Goal: Contribute content: Add original content to the website for others to see

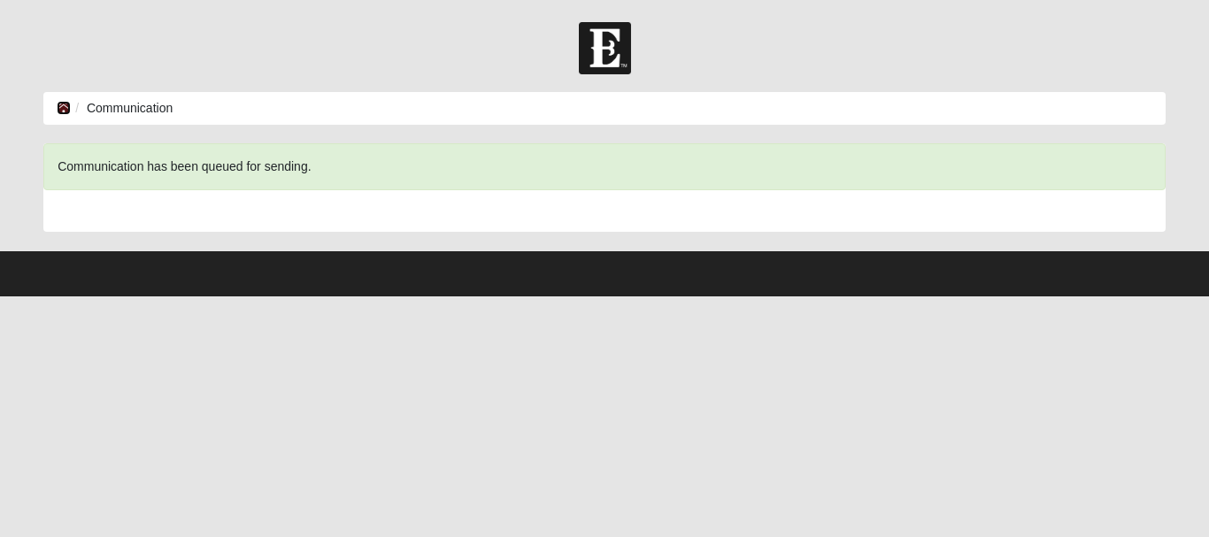
click at [62, 102] on icon at bounding box center [64, 108] width 14 height 12
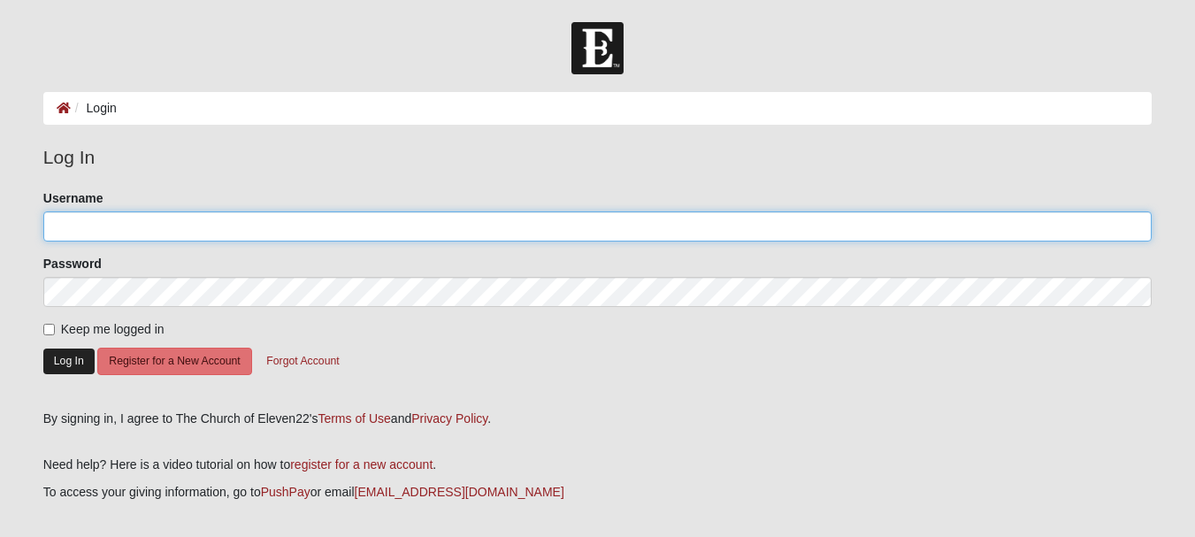
type input "[EMAIL_ADDRESS][DOMAIN_NAME]"
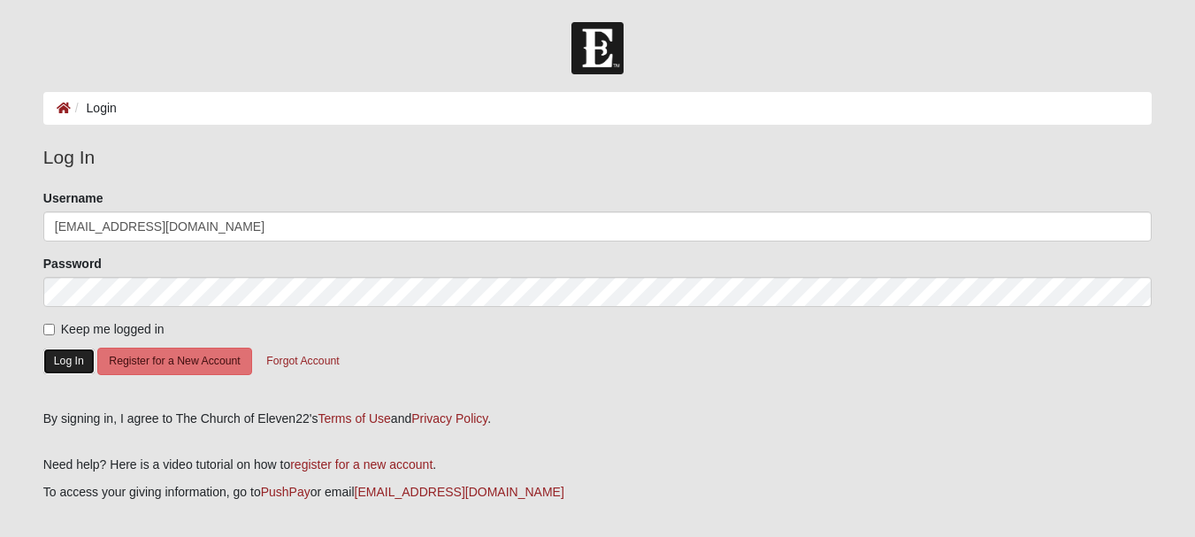
click at [73, 363] on button "Log In" at bounding box center [68, 362] width 51 height 26
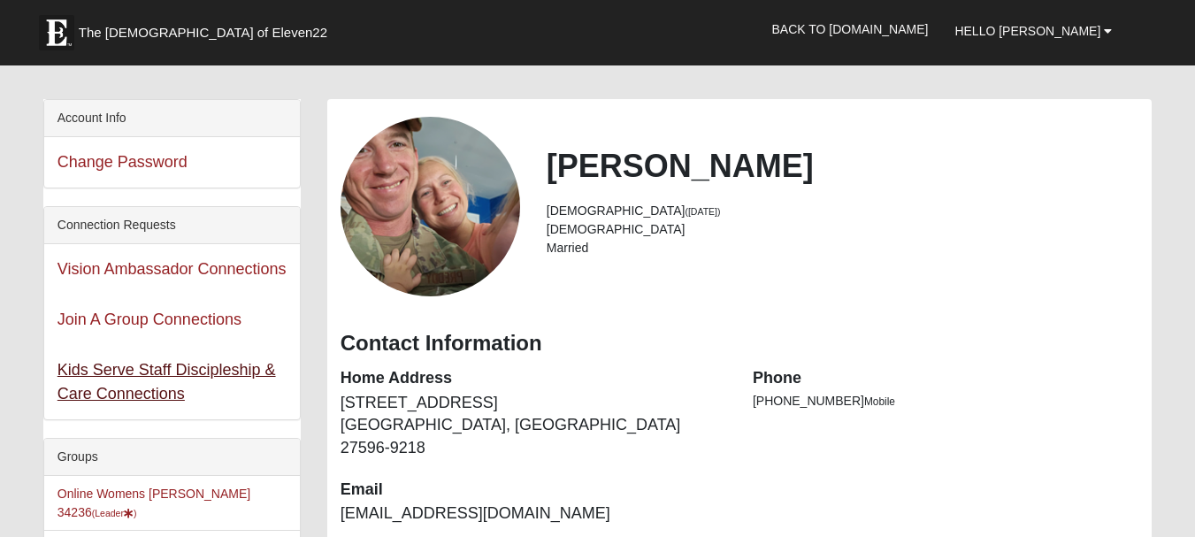
scroll to position [88, 0]
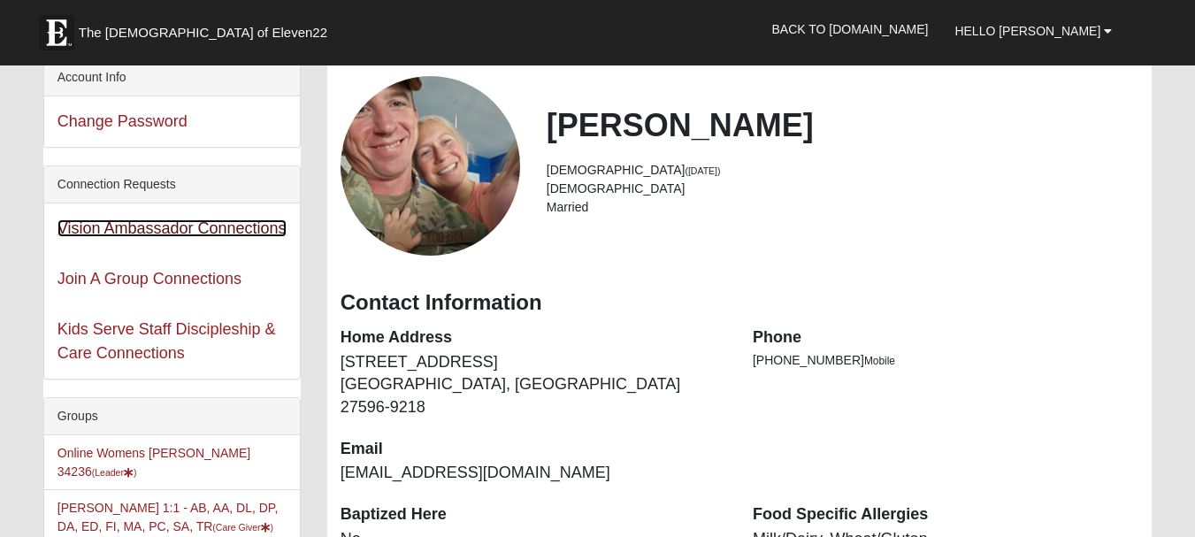
click at [148, 233] on link "Vision Ambassador Connections" at bounding box center [172, 228] width 229 height 18
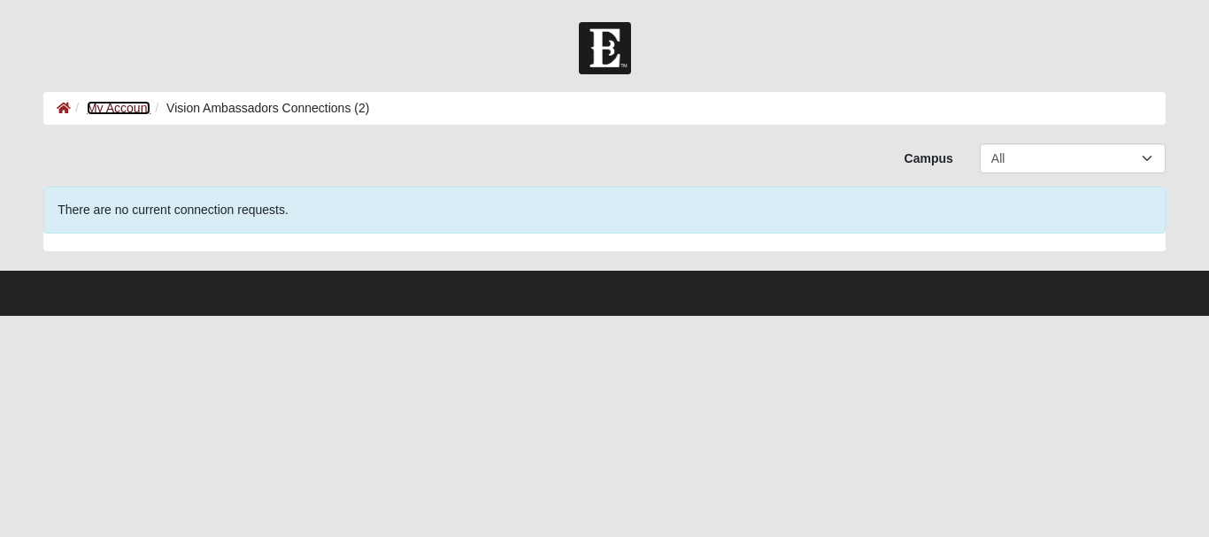
click at [115, 104] on link "My Account" at bounding box center [119, 108] width 64 height 14
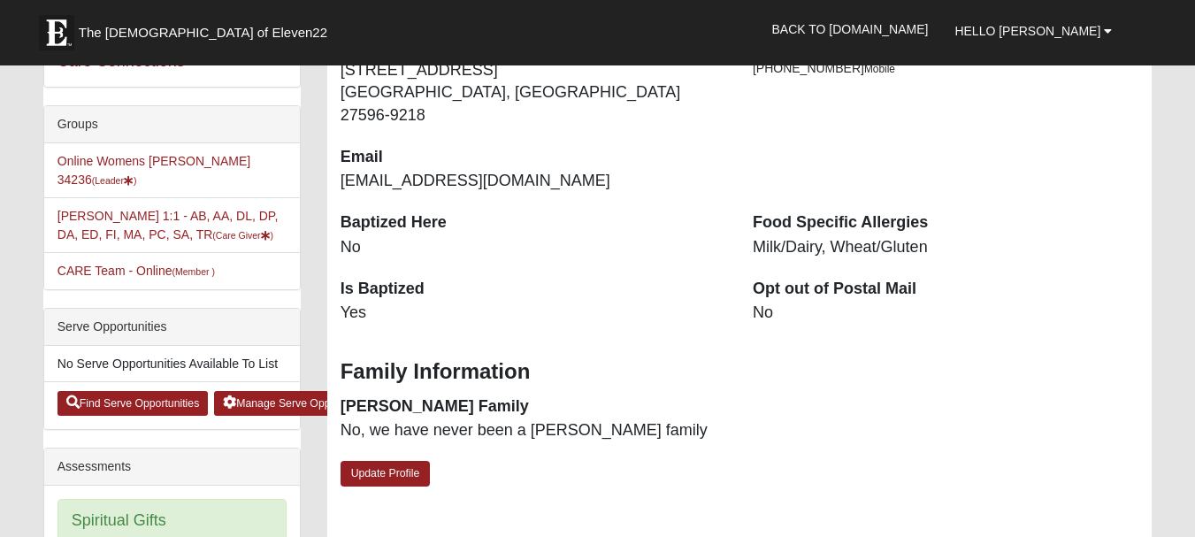
scroll to position [354, 0]
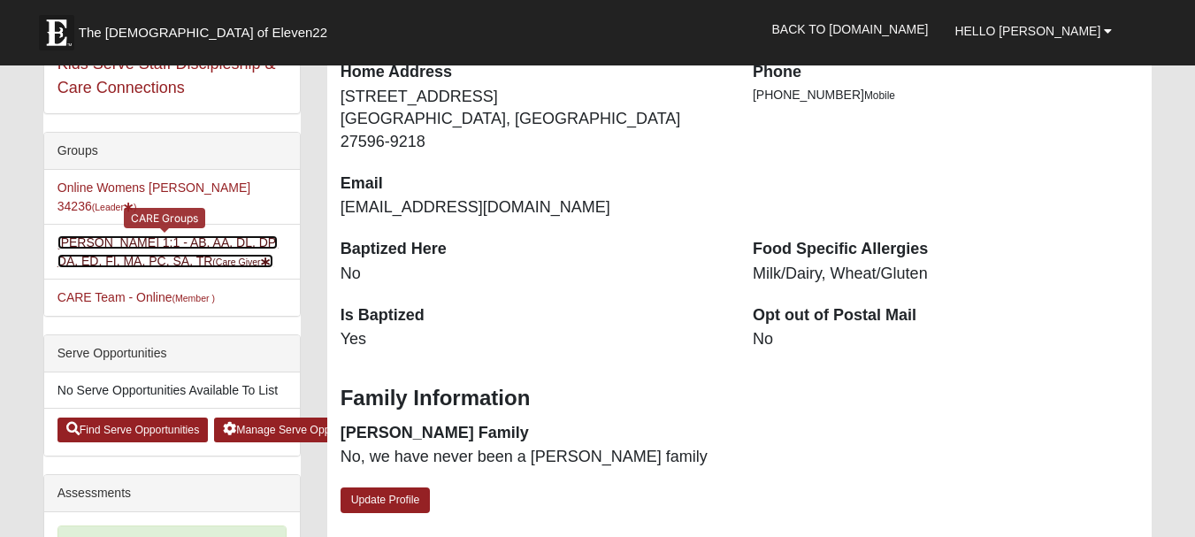
click at [205, 235] on link "Heidi Preddy 1:1 - AB, AA, DL, DP, DA, ED, FI, MA, PC, SA, TR (Care Giver )" at bounding box center [168, 251] width 221 height 33
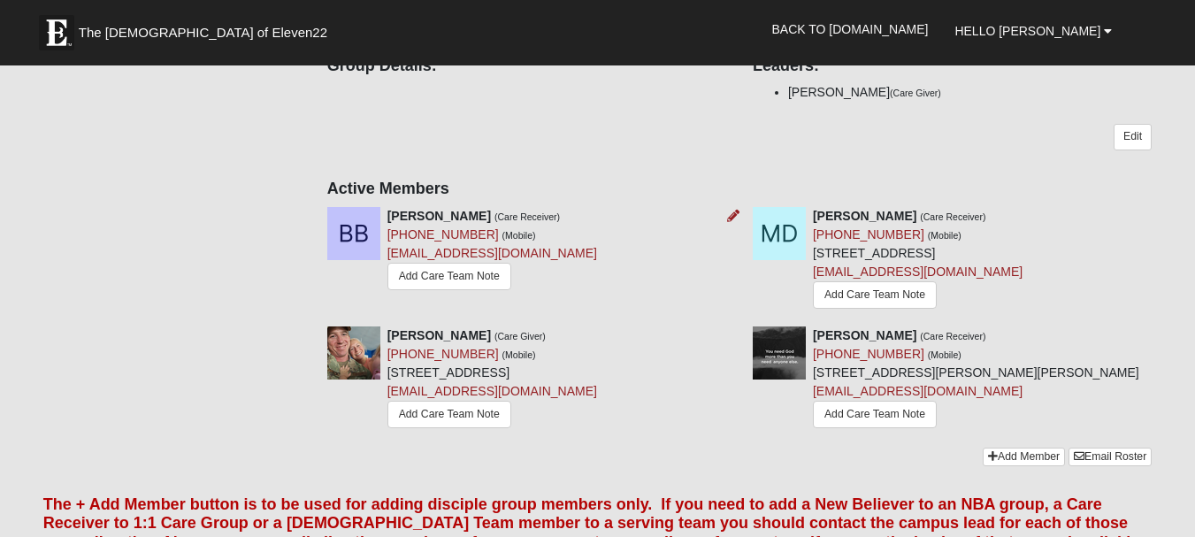
scroll to position [265, 0]
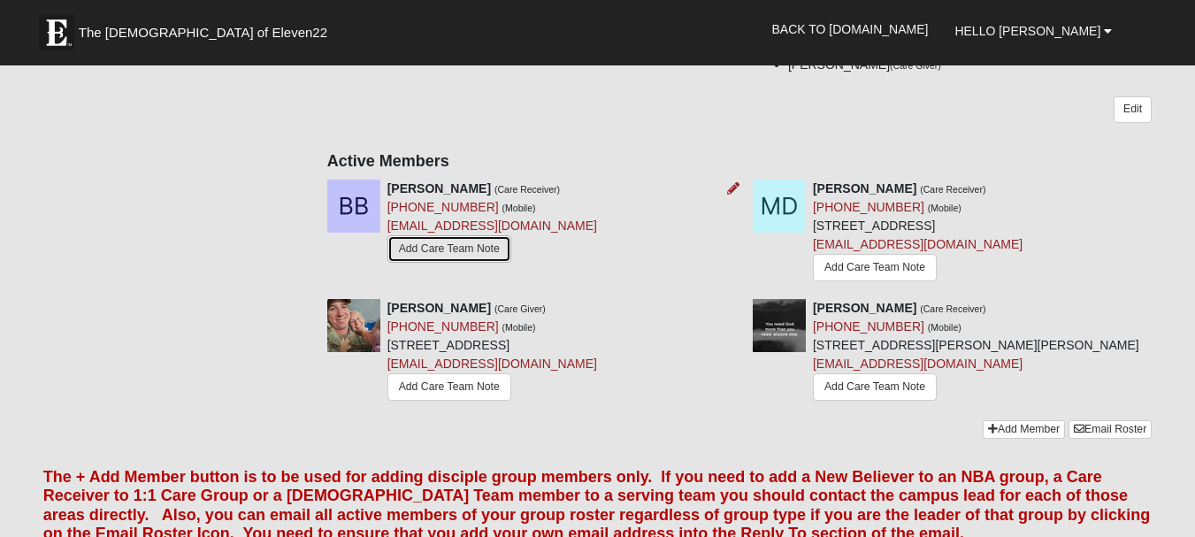
click at [462, 249] on link "Add Care Team Note" at bounding box center [450, 248] width 124 height 27
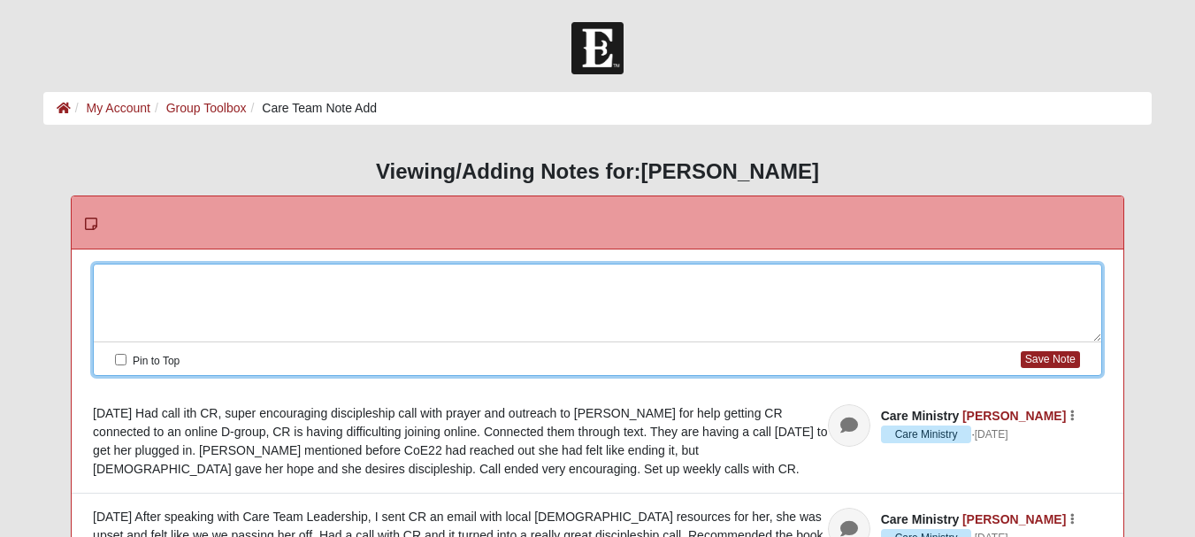
click at [329, 277] on div at bounding box center [598, 304] width 1008 height 78
click at [1058, 357] on button "Save Note" at bounding box center [1050, 359] width 59 height 17
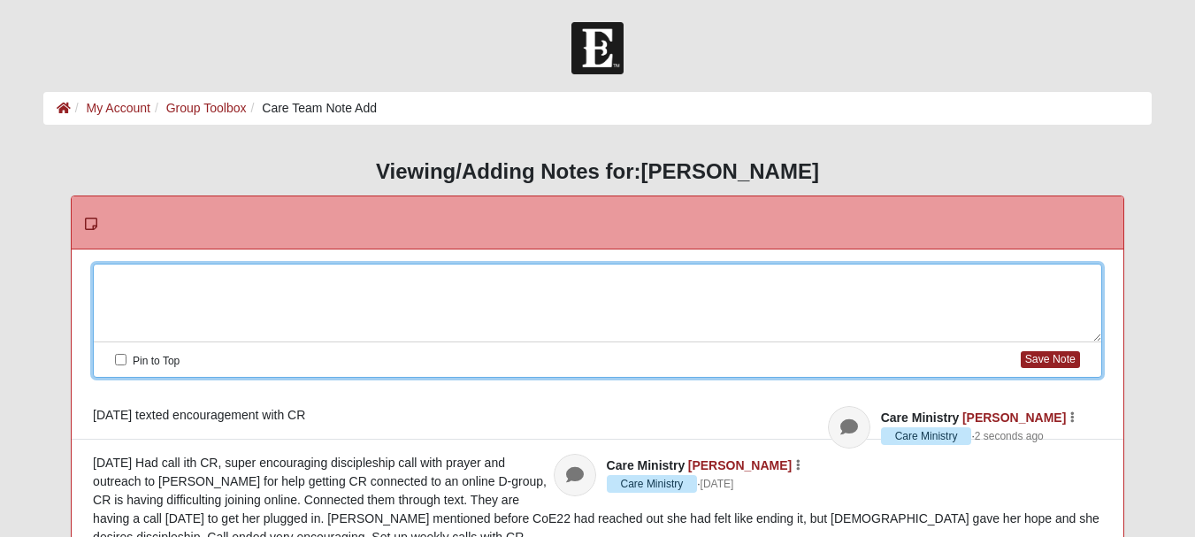
click at [222, 281] on div at bounding box center [598, 304] width 1008 height 78
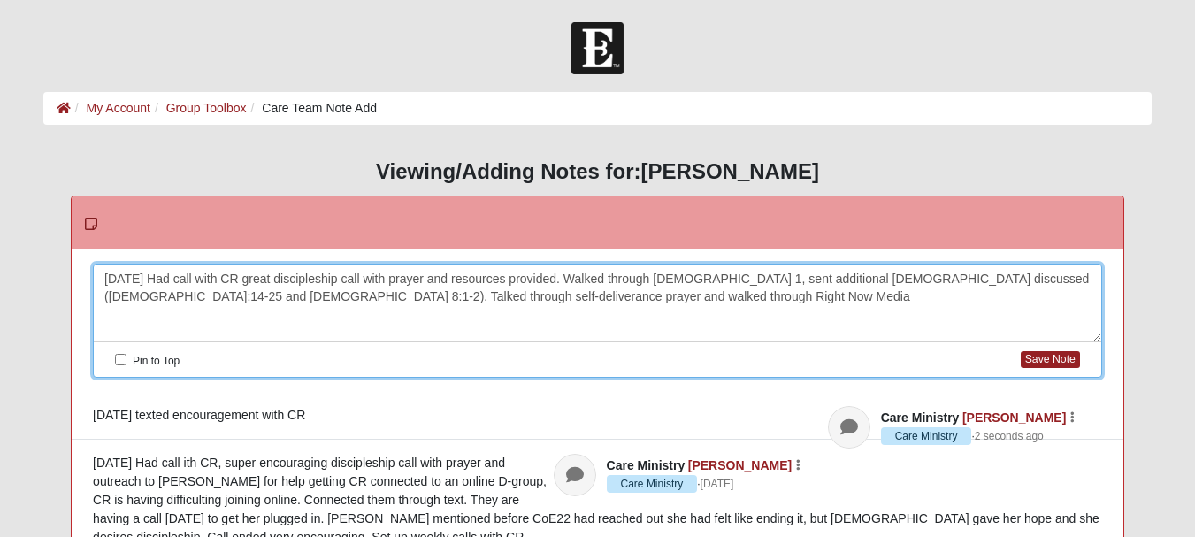
click at [577, 303] on div "8/5/25 Had call with CR great discipleship call with prayer and resources provi…" at bounding box center [598, 304] width 1008 height 78
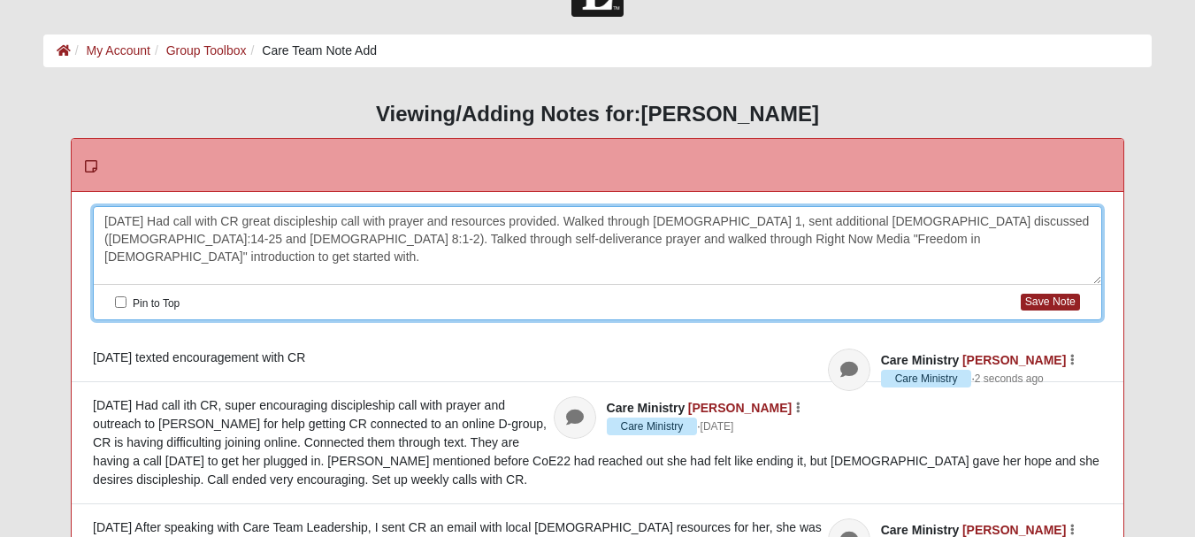
scroll to position [88, 0]
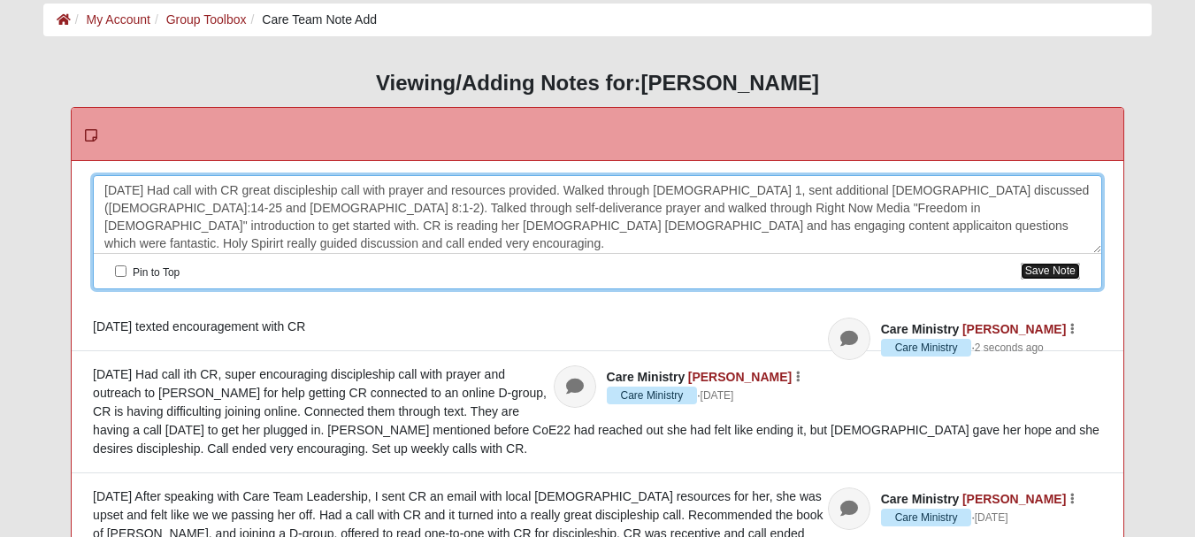
click at [1056, 271] on button "Save Note" at bounding box center [1050, 271] width 59 height 17
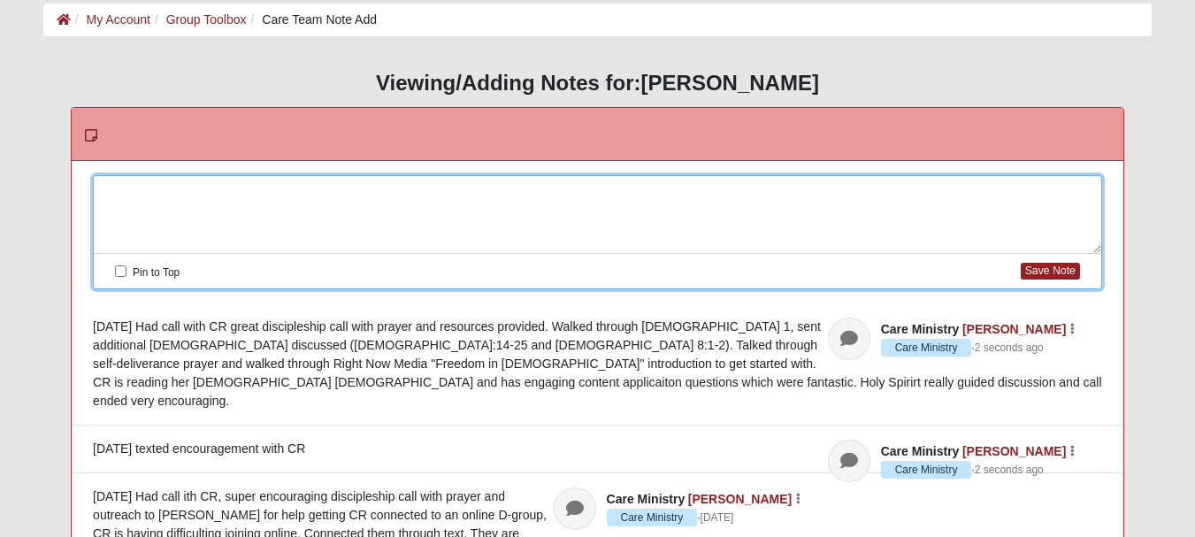
click at [190, 199] on div at bounding box center [598, 215] width 1008 height 78
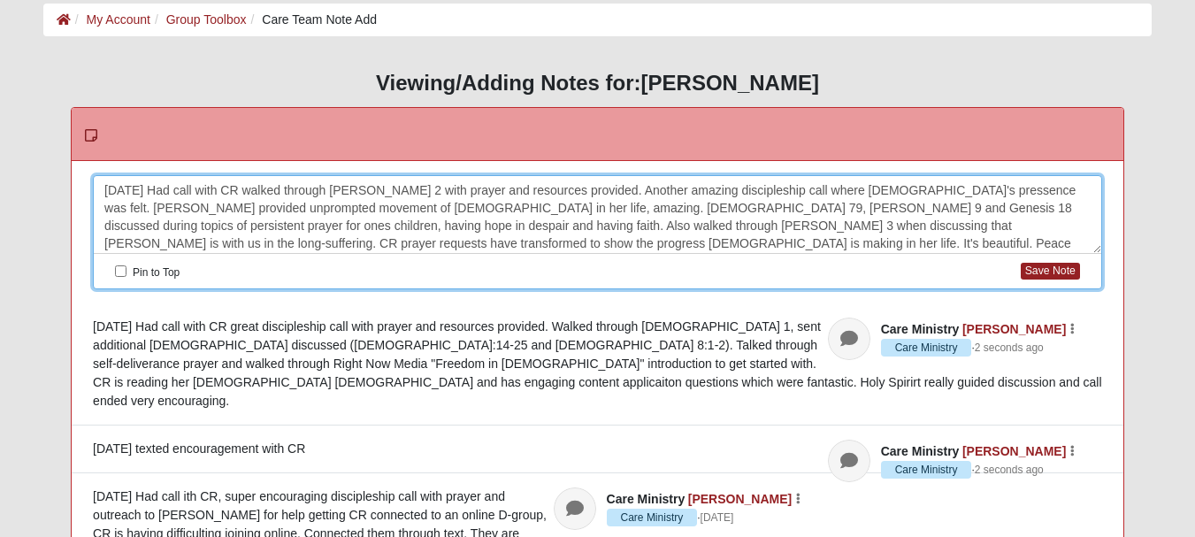
scroll to position [15, 0]
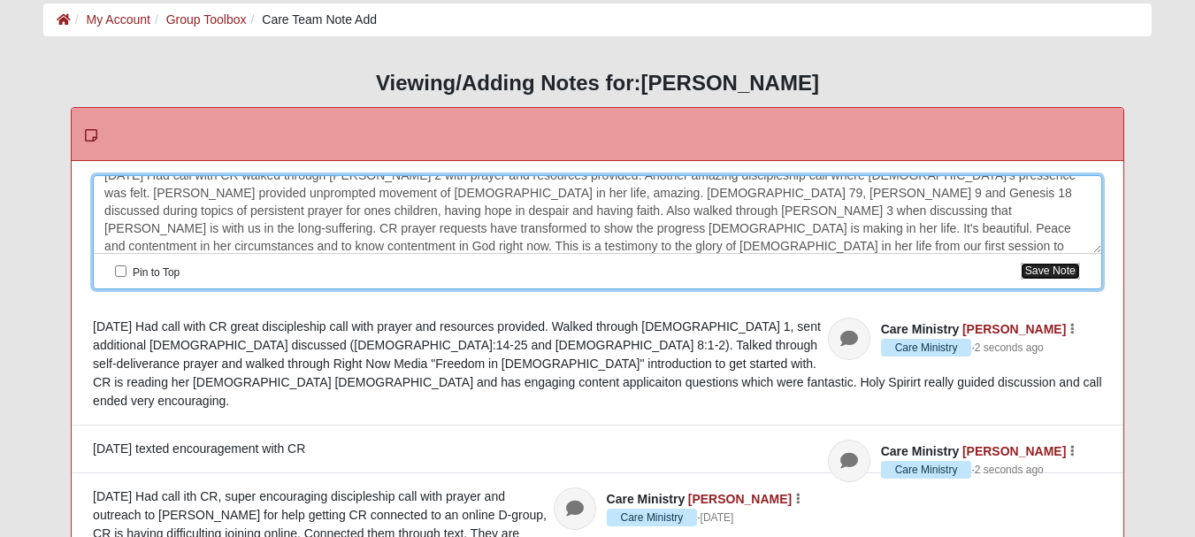
click at [1059, 268] on button "Save Note" at bounding box center [1050, 271] width 59 height 17
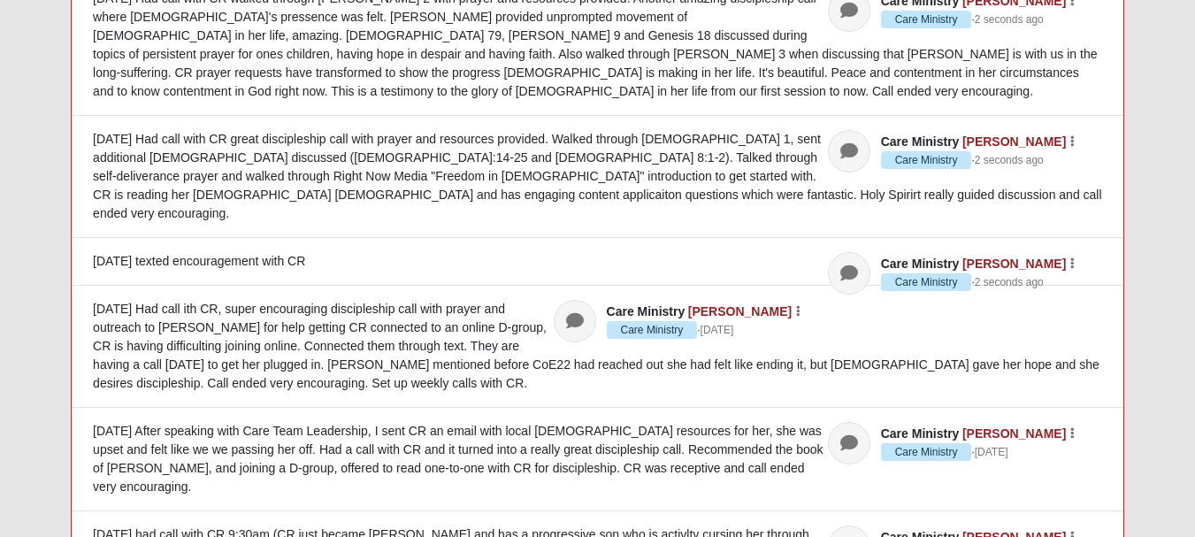
scroll to position [0, 0]
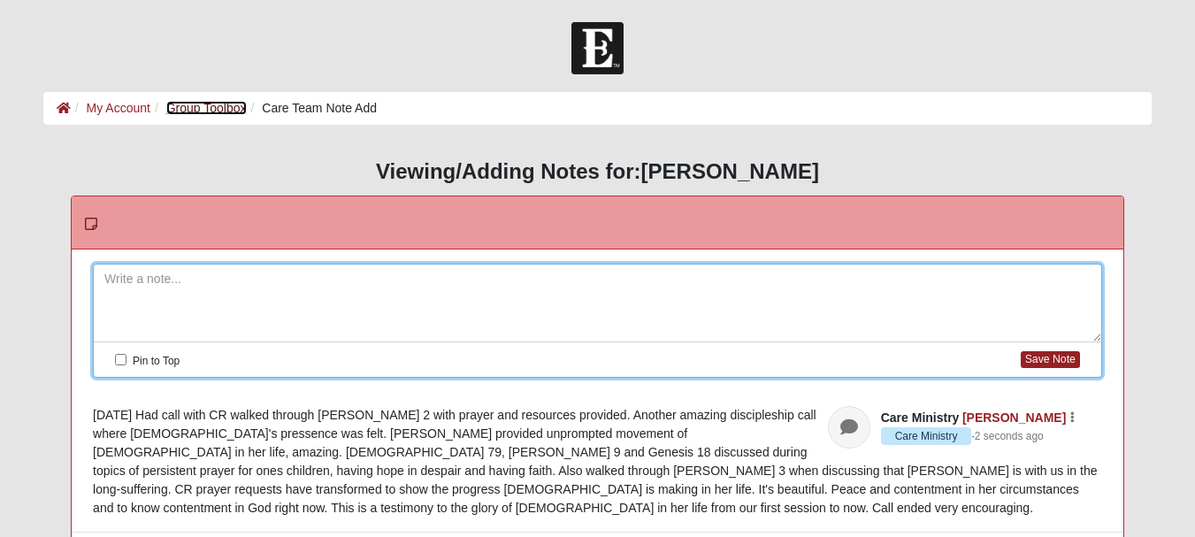
click at [210, 109] on link "Group Toolbox" at bounding box center [206, 108] width 81 height 14
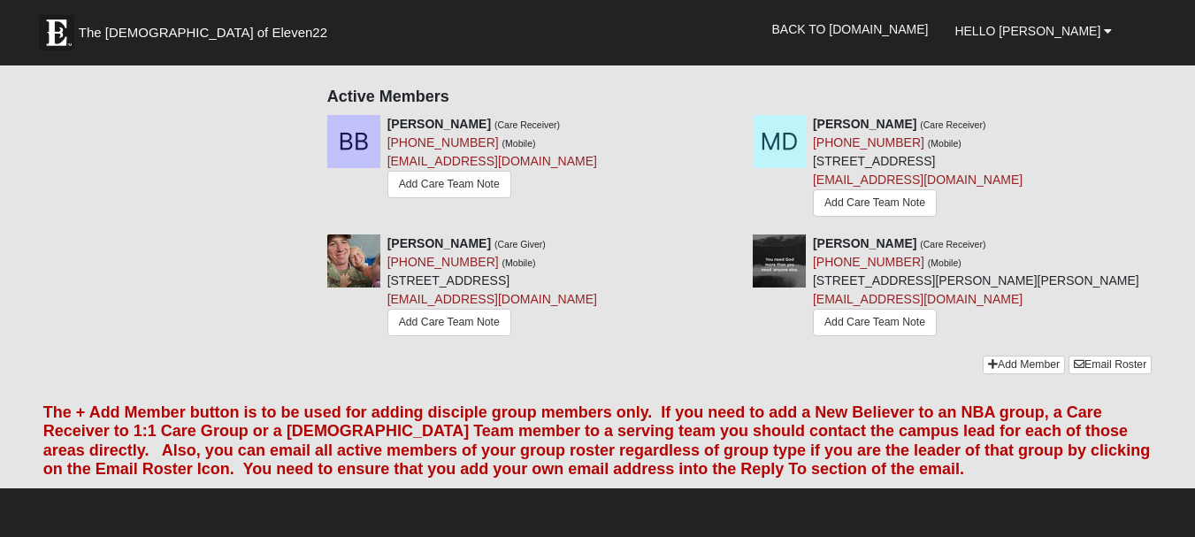
scroll to position [354, 0]
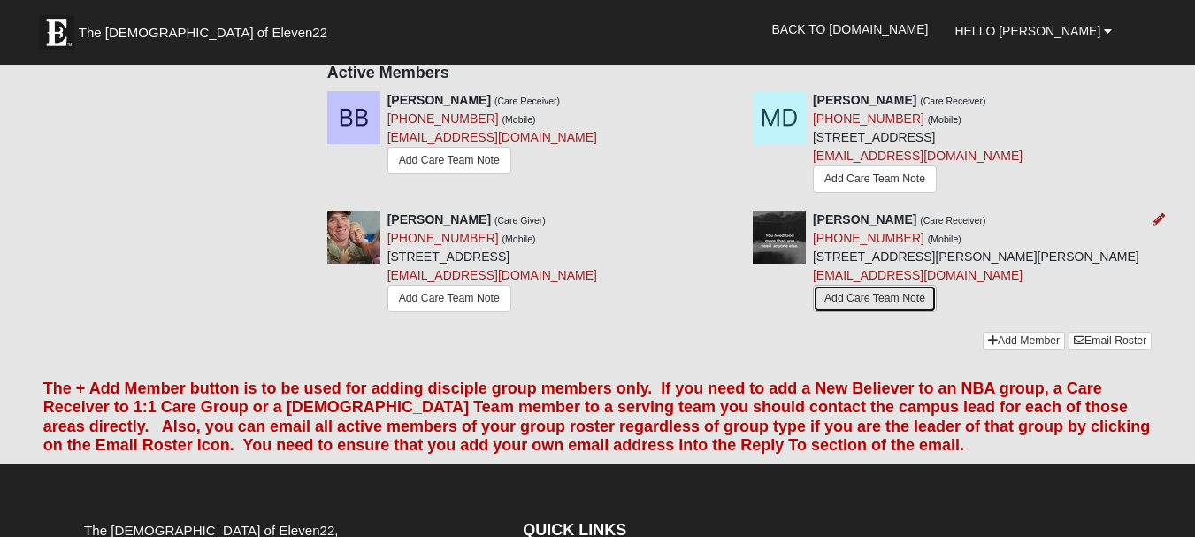
click at [901, 296] on link "Add Care Team Note" at bounding box center [875, 298] width 124 height 27
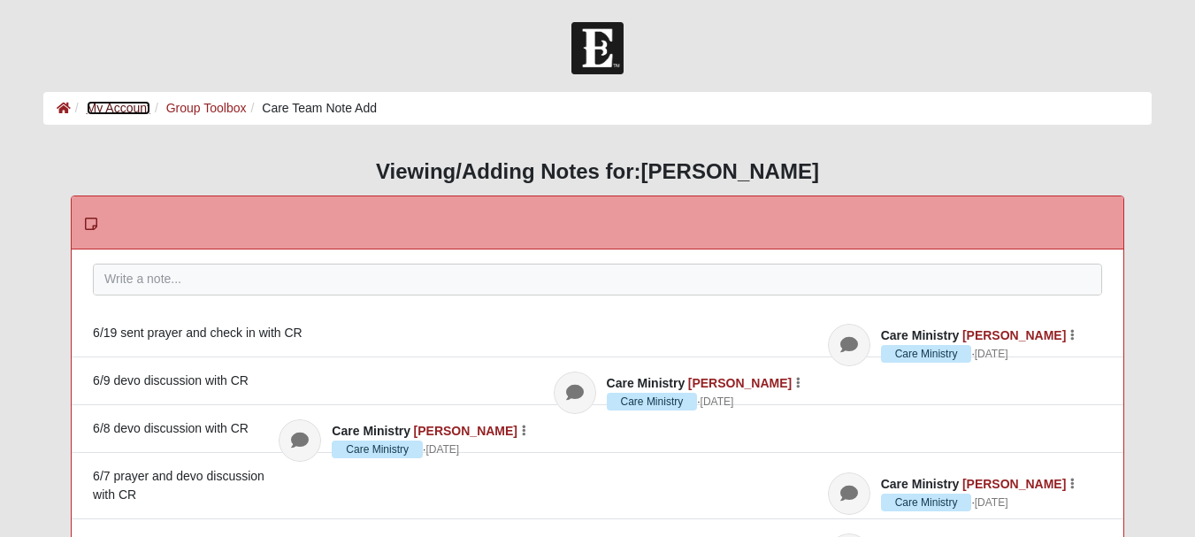
click at [116, 111] on link "My Account" at bounding box center [119, 108] width 64 height 14
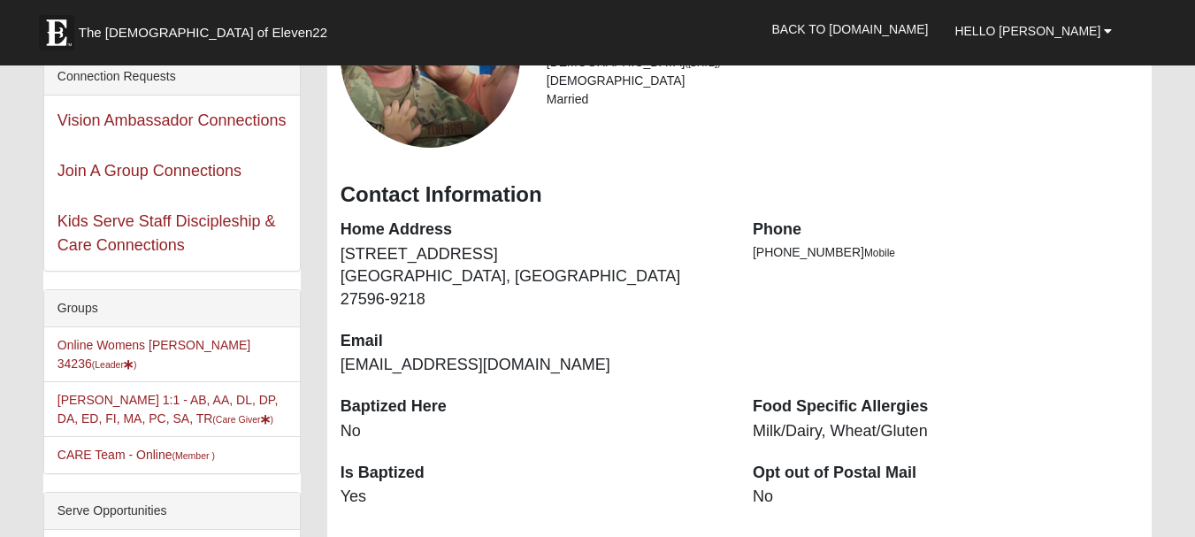
scroll to position [354, 0]
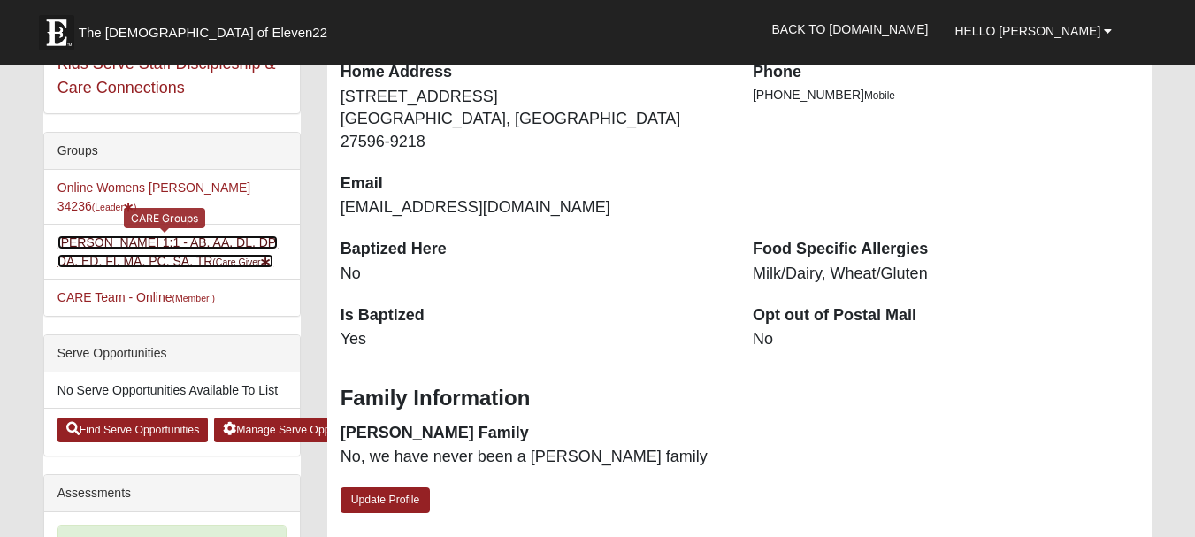
click at [184, 235] on link "Heidi Preddy 1:1 - AB, AA, DL, DP, DA, ED, FI, MA, PC, SA, TR (Care Giver )" at bounding box center [168, 251] width 221 height 33
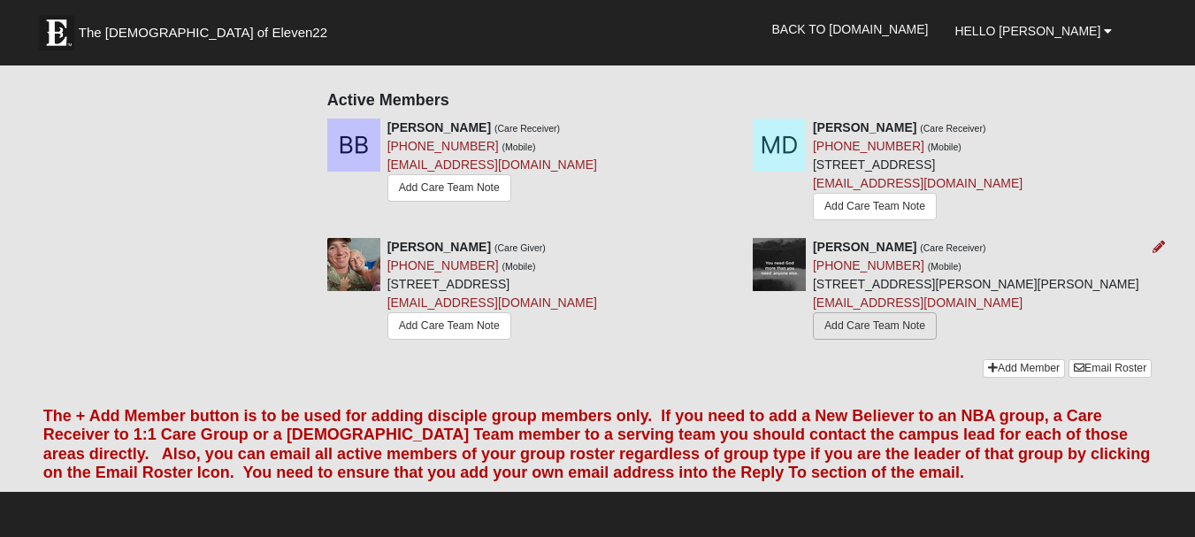
scroll to position [354, 0]
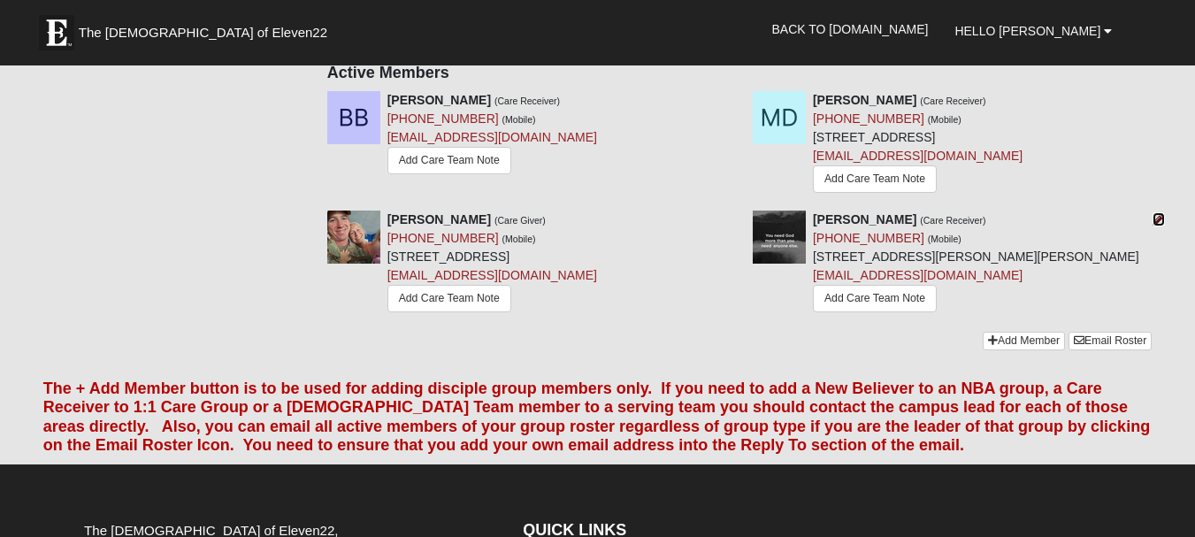
click at [1162, 221] on icon at bounding box center [1159, 219] width 12 height 12
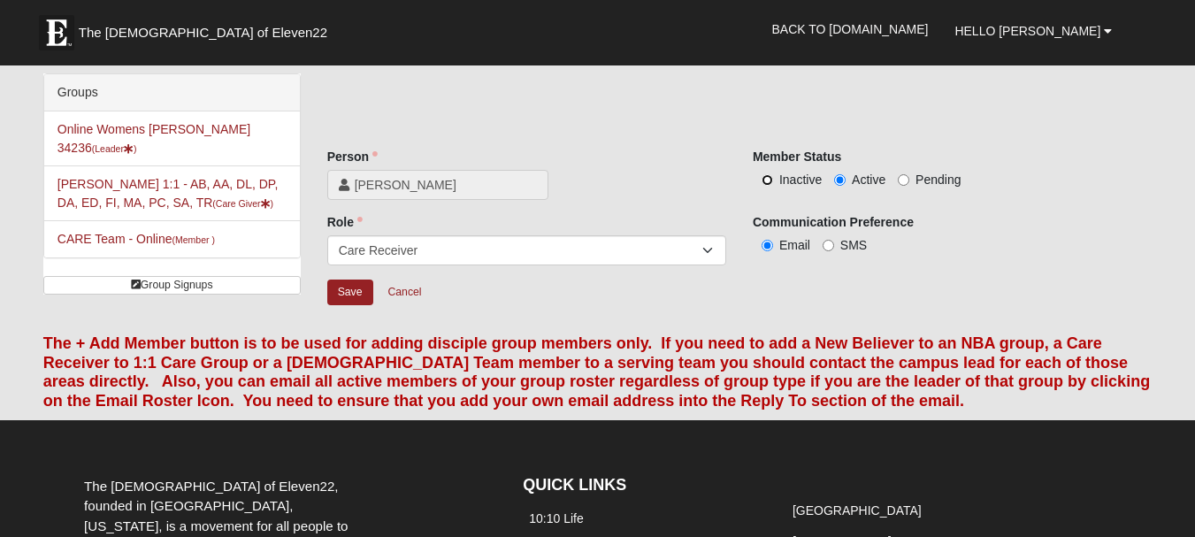
click at [768, 180] on input "Inactive" at bounding box center [768, 180] width 12 height 12
radio input "true"
click at [349, 294] on input "Save" at bounding box center [350, 293] width 46 height 26
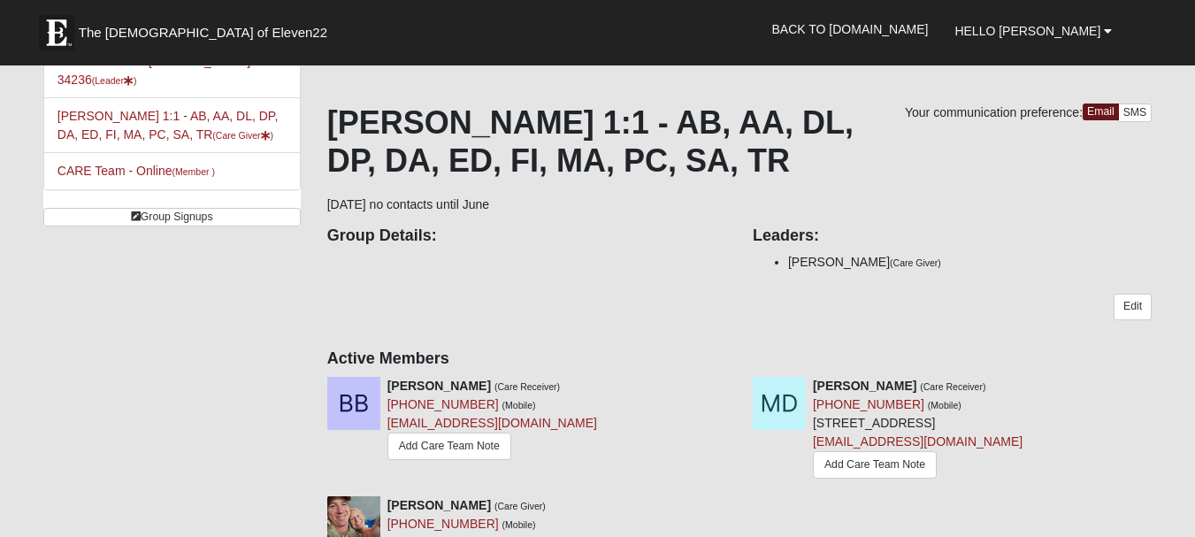
scroll to position [265, 0]
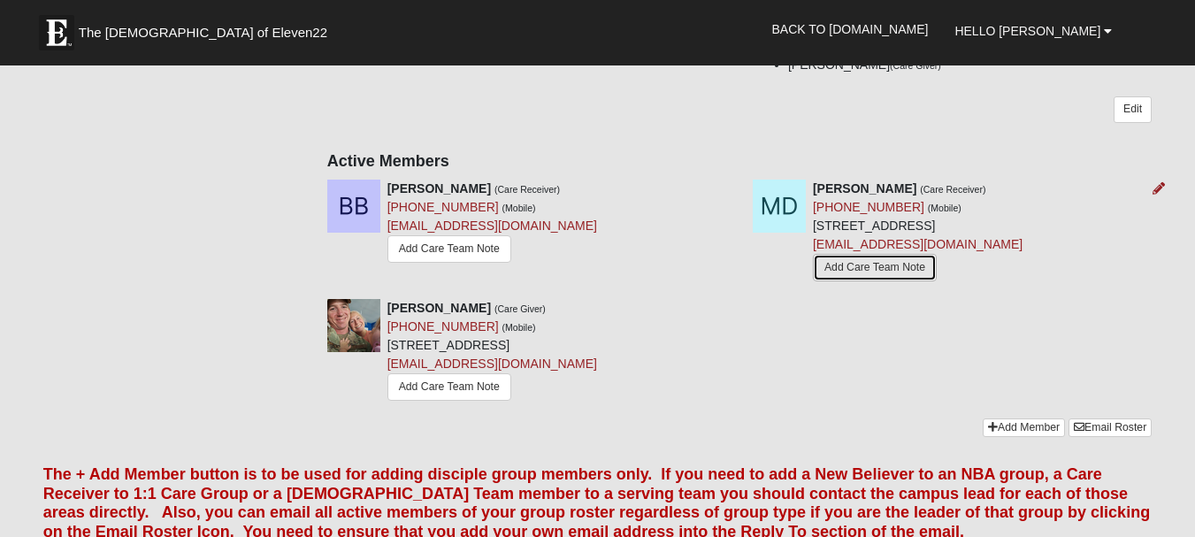
click at [891, 268] on link "Add Care Team Note" at bounding box center [875, 267] width 124 height 27
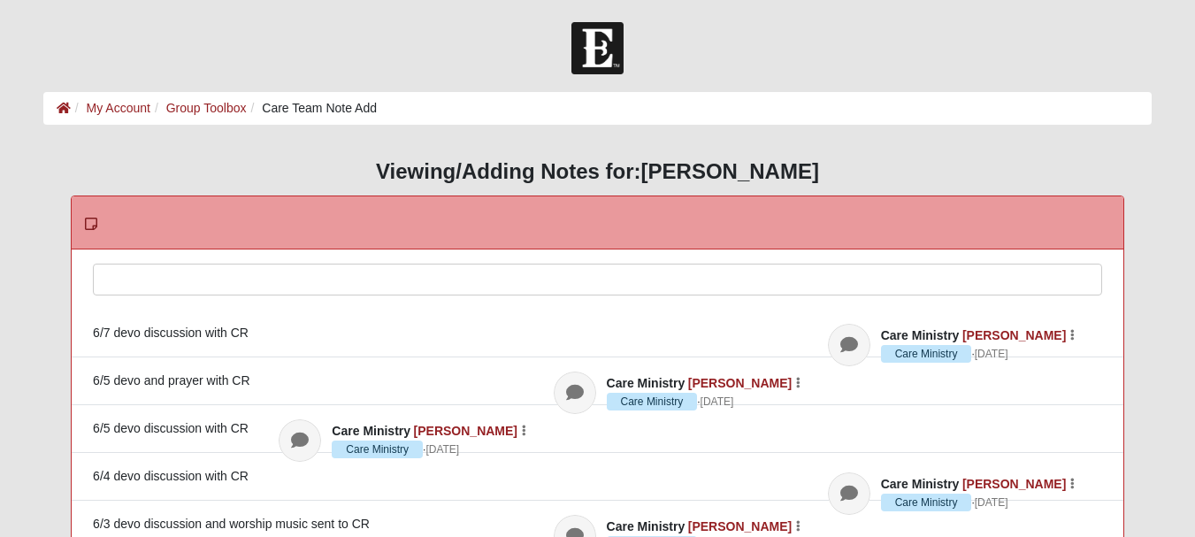
click at [302, 275] on div at bounding box center [598, 304] width 1008 height 78
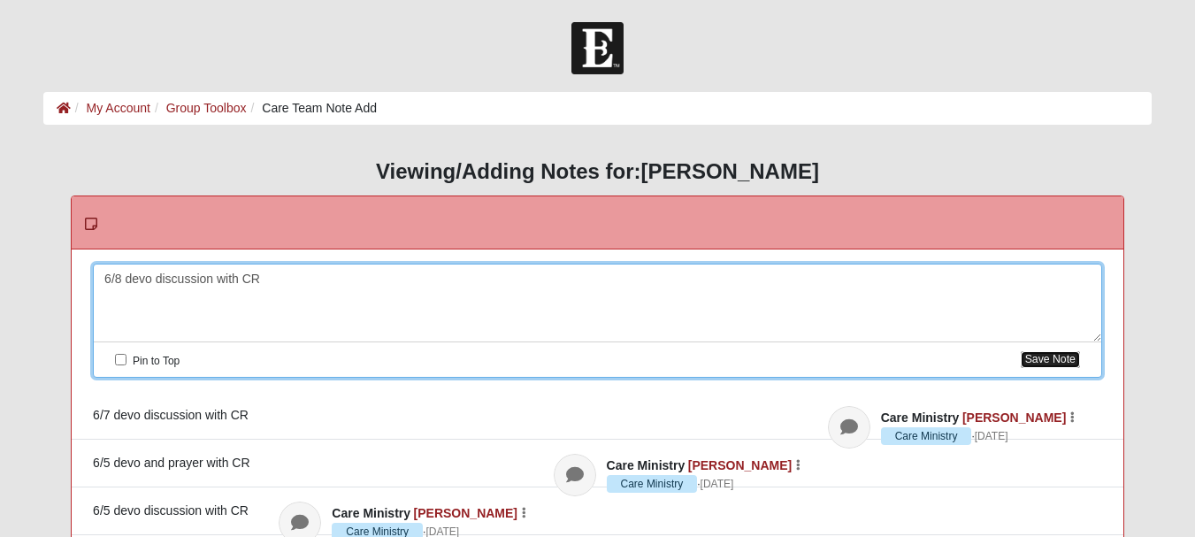
click at [1063, 361] on button "Save Note" at bounding box center [1050, 359] width 59 height 17
click at [165, 288] on div at bounding box center [598, 304] width 1008 height 78
click at [1063, 358] on button "Save Note" at bounding box center [1050, 359] width 59 height 17
click at [278, 284] on div at bounding box center [598, 304] width 1008 height 78
click at [1030, 359] on button "Save Note" at bounding box center [1050, 359] width 59 height 17
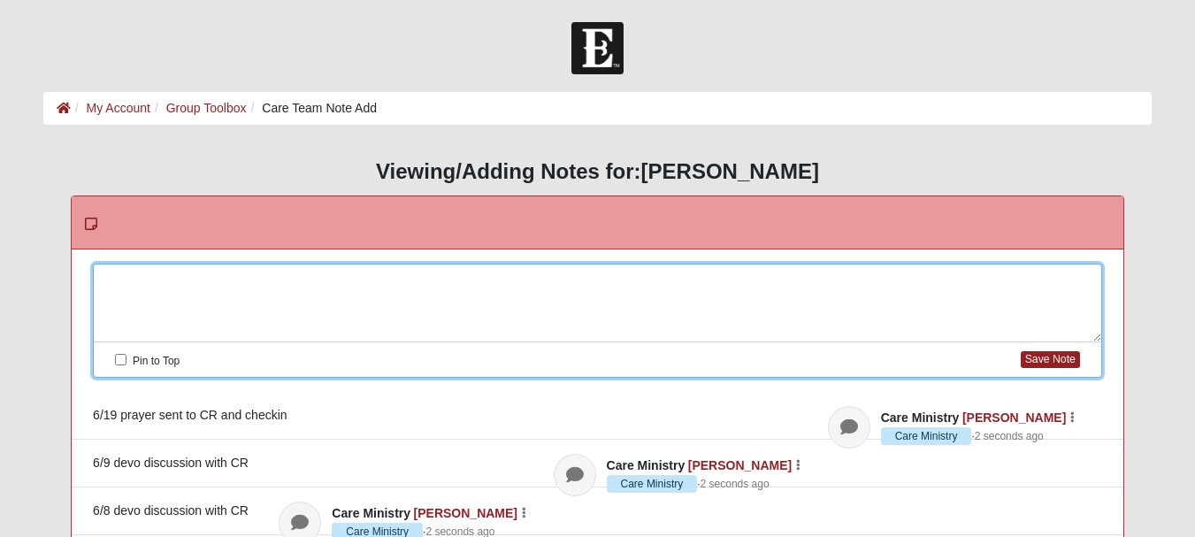
click at [224, 277] on div at bounding box center [598, 304] width 1008 height 78
drag, startPoint x: 0, startPoint y: 357, endPoint x: 0, endPoint y: 468, distance: 111.5
click at [408, 282] on div "6/19 Had a call with CR, big praise on the mar" at bounding box center [598, 304] width 1008 height 78
click at [1046, 360] on button "Save Note" at bounding box center [1050, 359] width 59 height 17
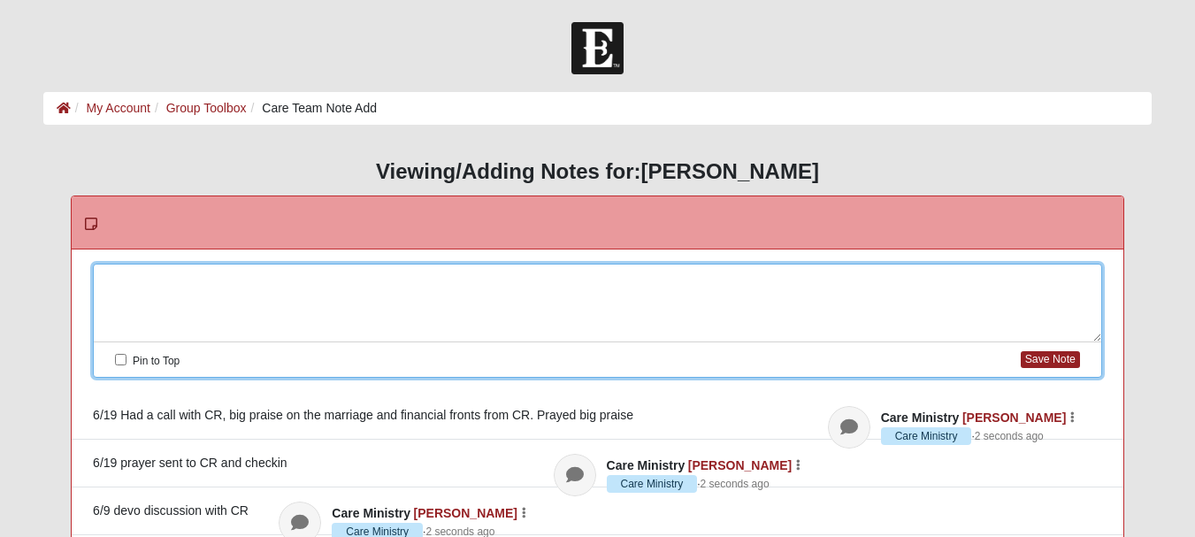
click at [244, 283] on div at bounding box center [598, 304] width 1008 height 78
click at [1048, 356] on button "Save Note" at bounding box center [1050, 359] width 59 height 17
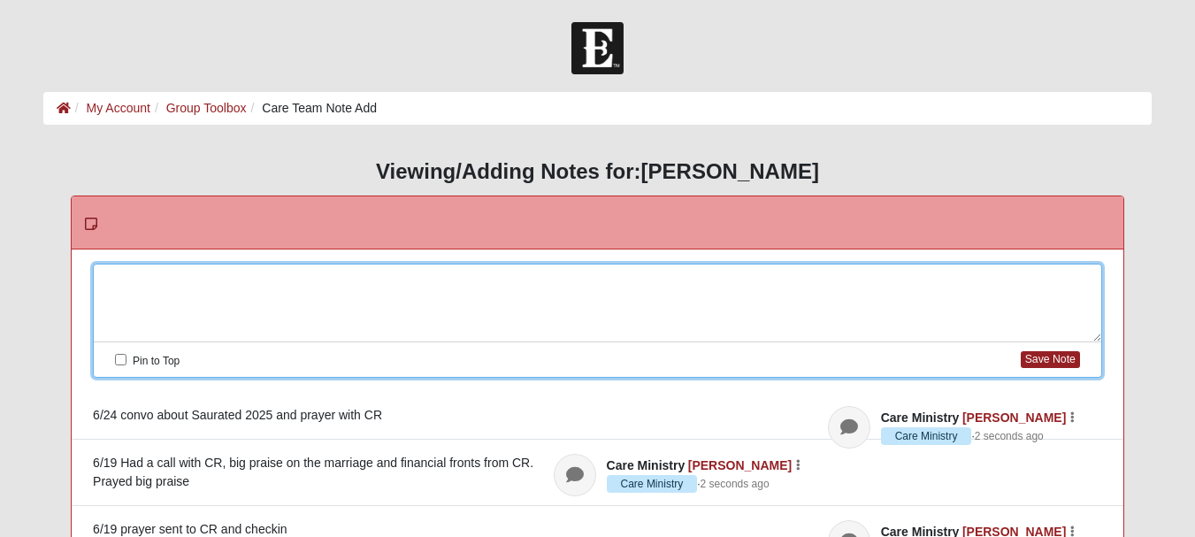
click at [230, 285] on div at bounding box center [598, 304] width 1008 height 78
click at [1045, 357] on button "Save Note" at bounding box center [1050, 359] width 59 height 17
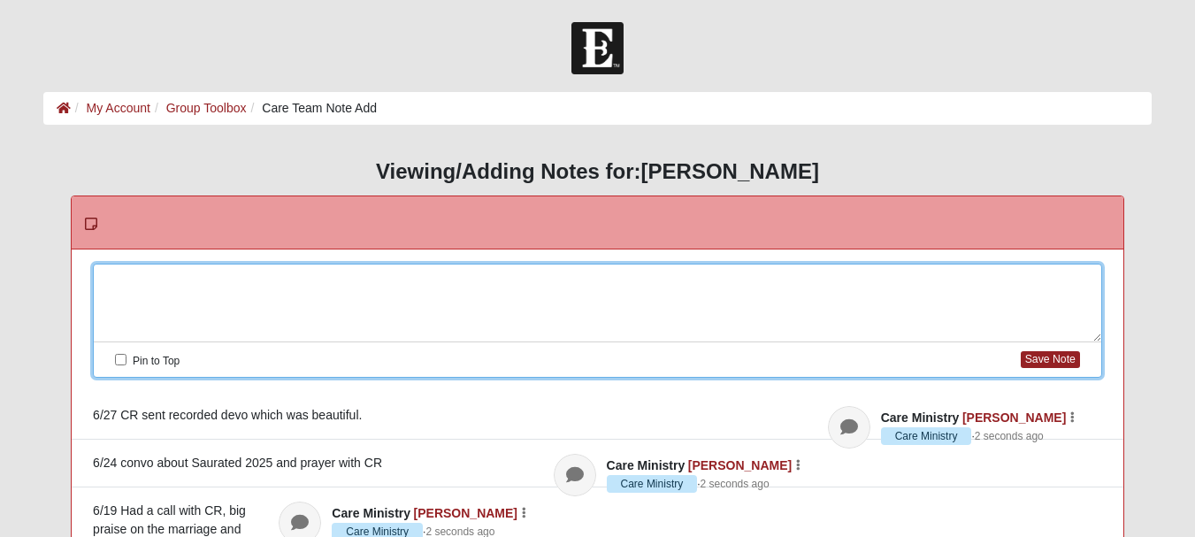
click at [158, 288] on div at bounding box center [598, 304] width 1008 height 78
click at [1039, 354] on button "Save Note" at bounding box center [1050, 359] width 59 height 17
click at [158, 280] on div at bounding box center [598, 304] width 1008 height 78
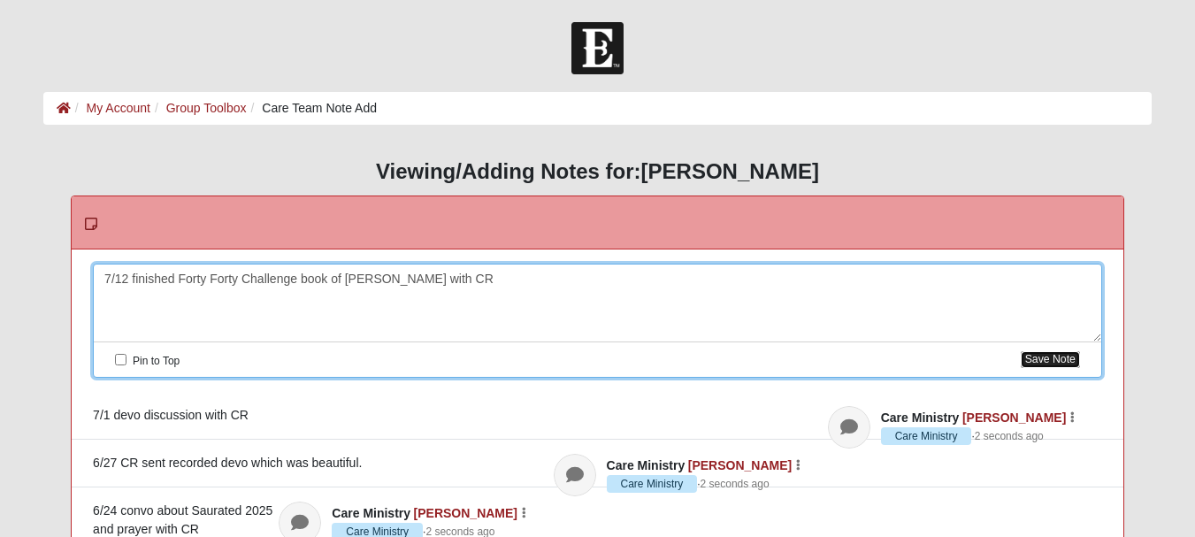
click at [1059, 357] on button "Save Note" at bounding box center [1050, 359] width 59 height 17
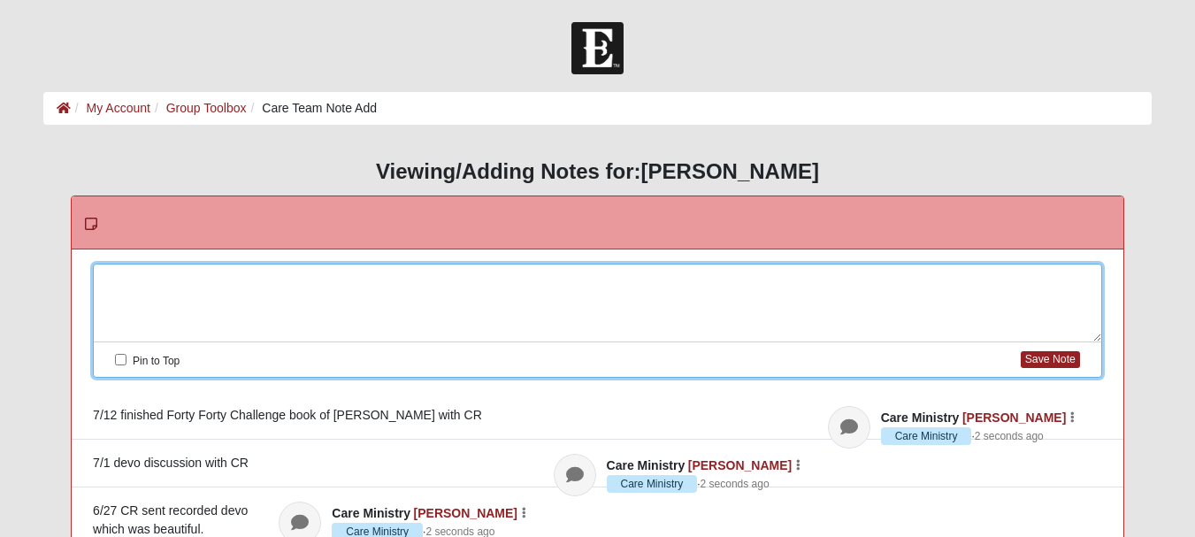
click at [259, 280] on div at bounding box center [598, 304] width 1008 height 78
click at [1063, 364] on button "Save Note" at bounding box center [1050, 359] width 59 height 17
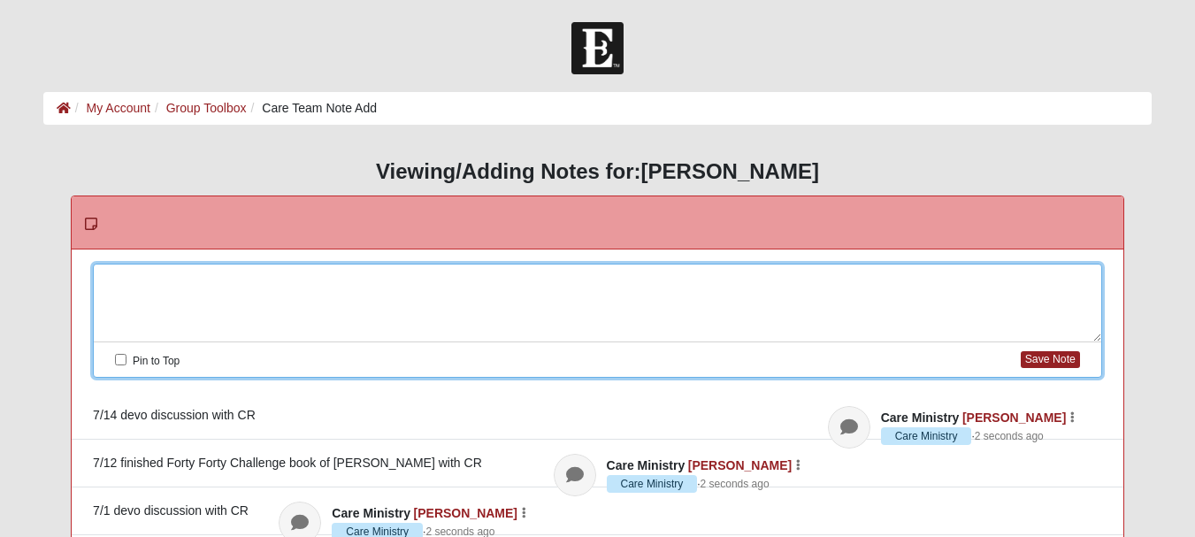
click at [195, 288] on div at bounding box center [598, 304] width 1008 height 78
click at [1061, 358] on button "Save Note" at bounding box center [1050, 359] width 59 height 17
click at [116, 283] on div at bounding box center [598, 304] width 1008 height 78
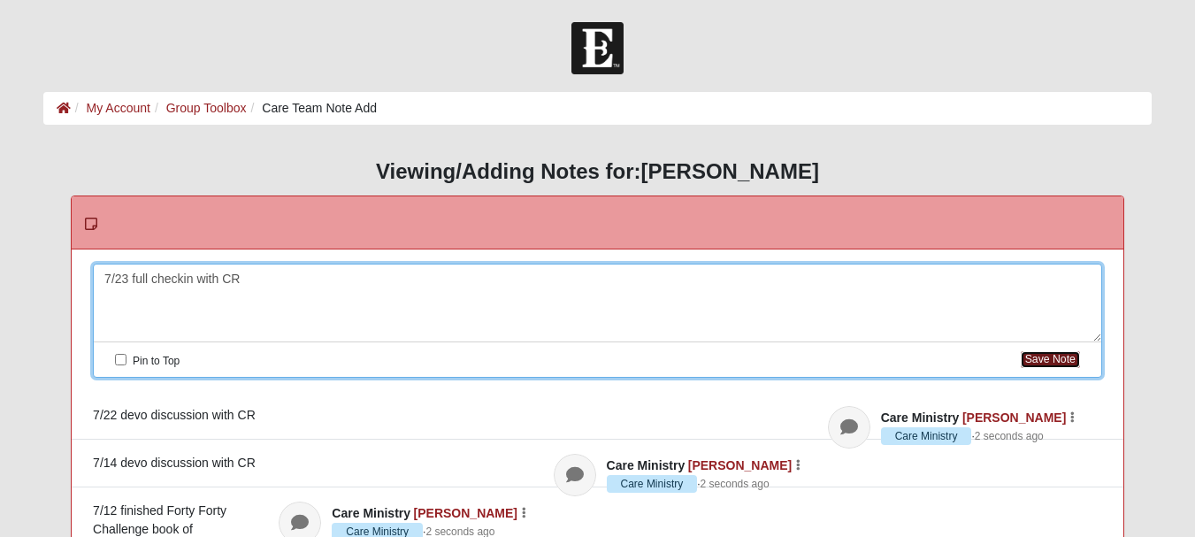
drag, startPoint x: 1028, startPoint y: 354, endPoint x: 1017, endPoint y: 354, distance: 10.6
click at [1029, 354] on button "Save Note" at bounding box center [1050, 359] width 59 height 17
click at [146, 276] on div at bounding box center [598, 304] width 1008 height 78
click at [1051, 353] on button "Save Note" at bounding box center [1050, 359] width 59 height 17
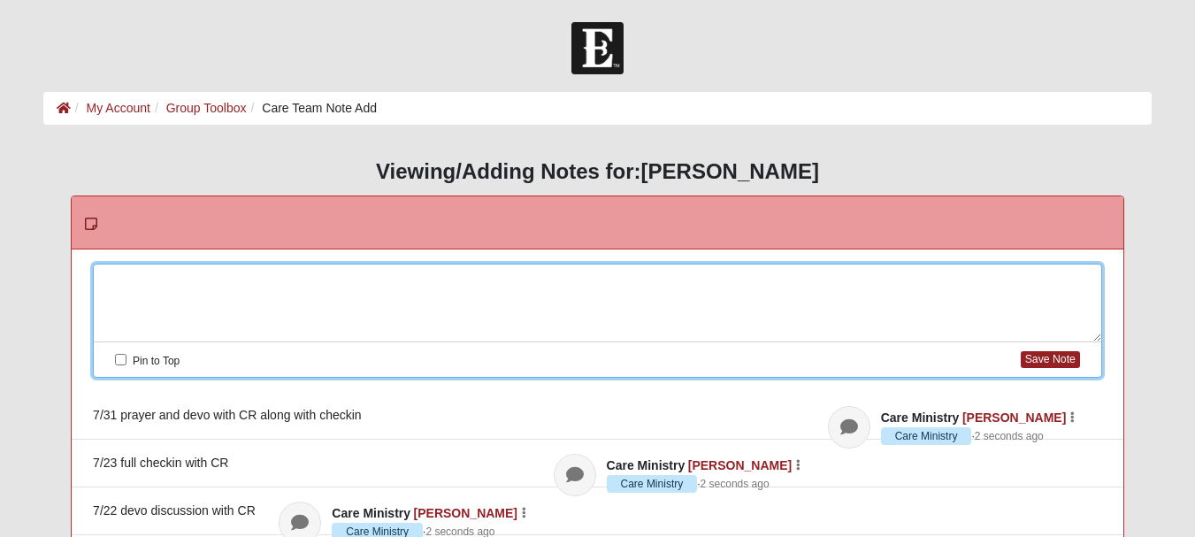
click at [167, 281] on div at bounding box center [598, 304] width 1008 height 78
click at [1047, 357] on button "Save Note" at bounding box center [1050, 359] width 59 height 17
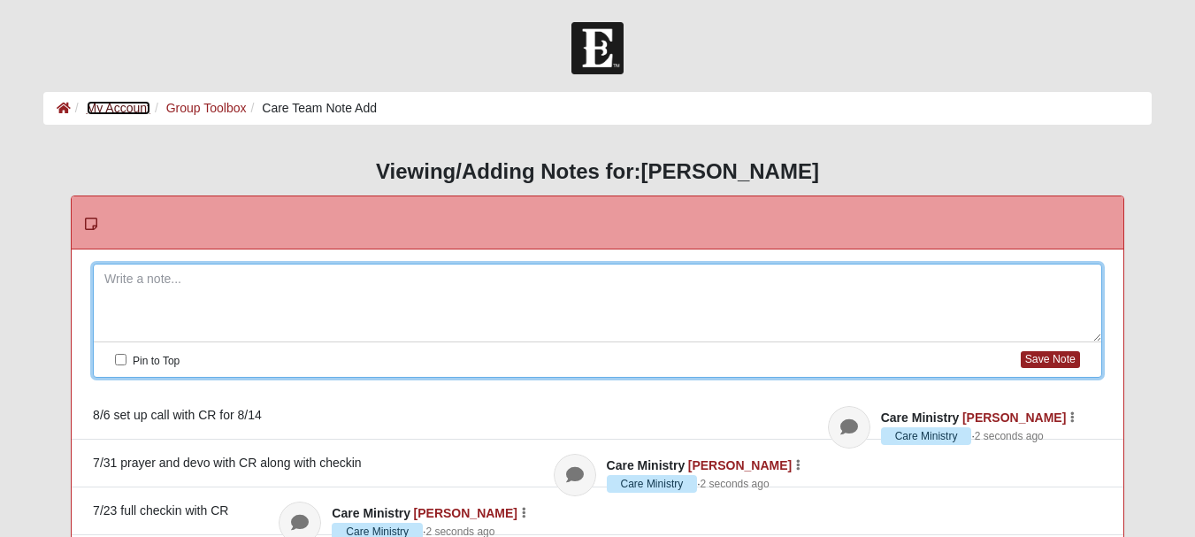
click at [111, 104] on link "My Account" at bounding box center [119, 108] width 64 height 14
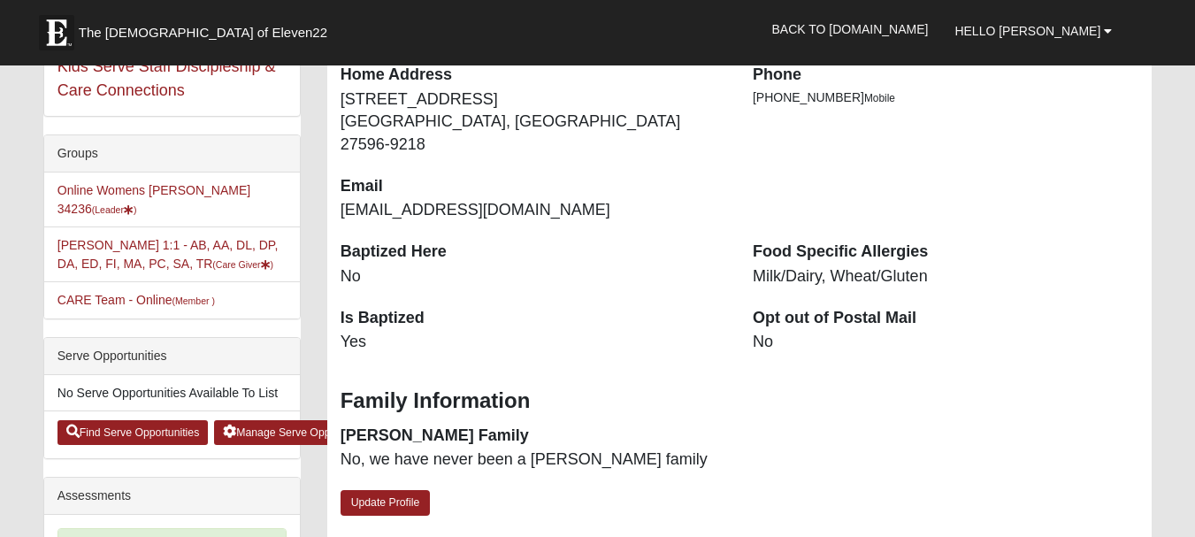
scroll to position [354, 0]
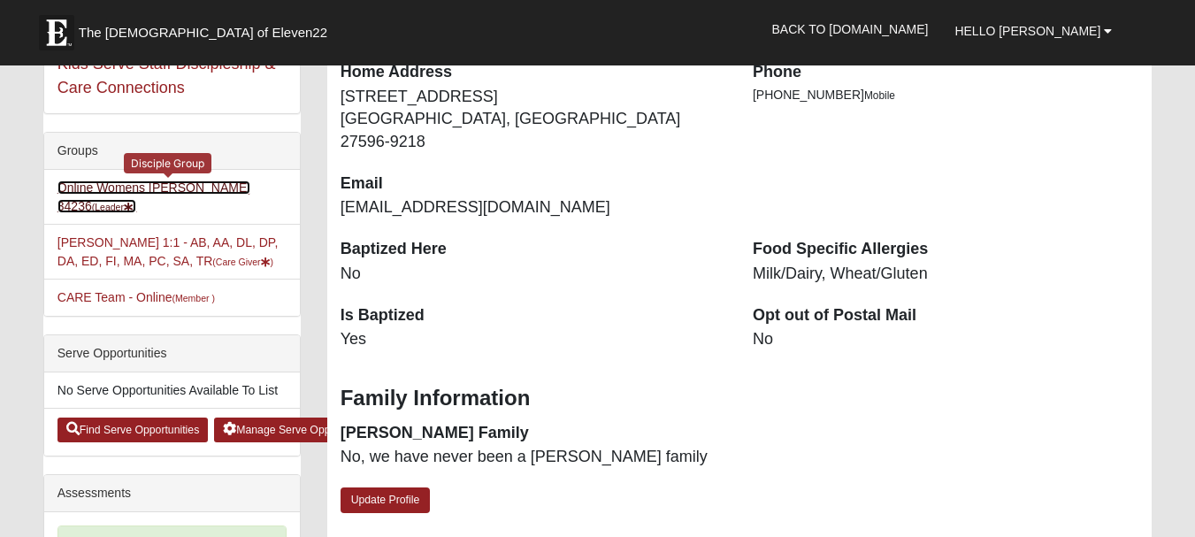
click at [131, 186] on link "Online Womens [PERSON_NAME] 34236 (Leader )" at bounding box center [154, 196] width 193 height 33
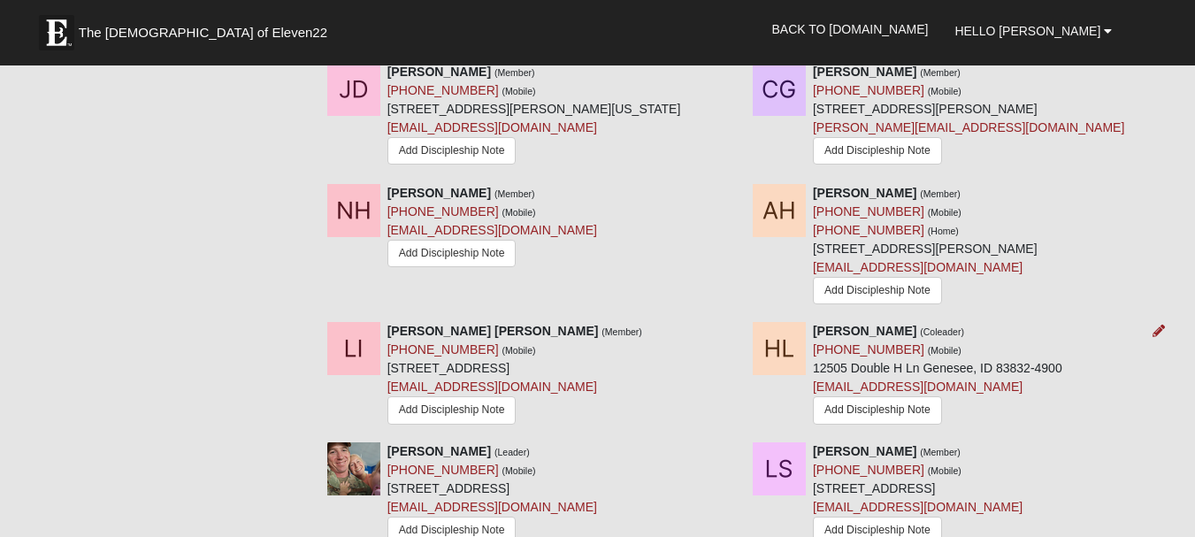
scroll to position [885, 0]
click at [484, 241] on link "Add Discipleship Note" at bounding box center [452, 254] width 129 height 27
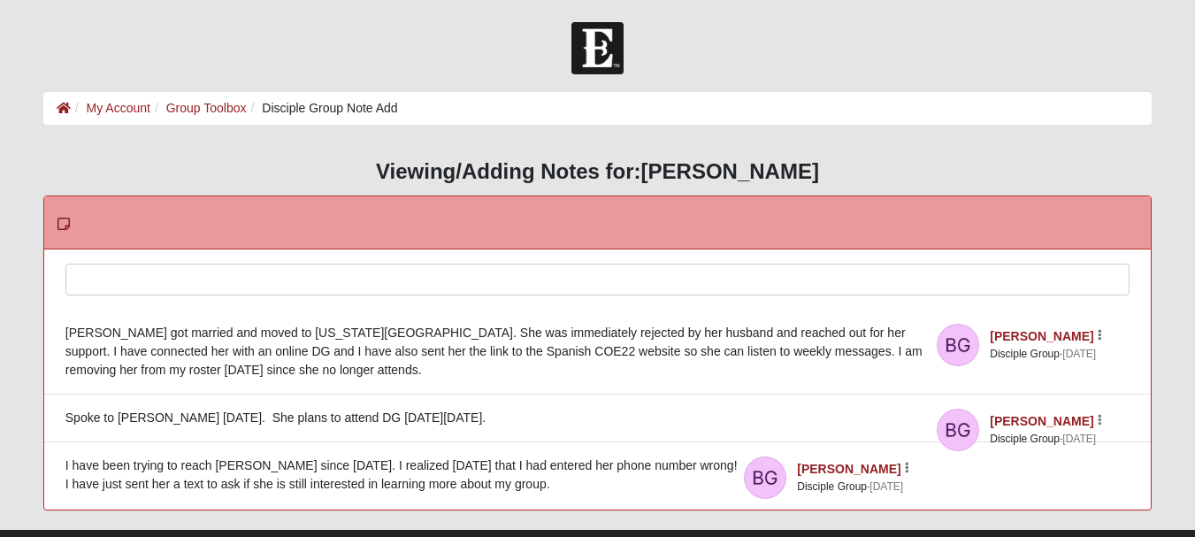
click at [259, 279] on div at bounding box center [597, 304] width 1063 height 78
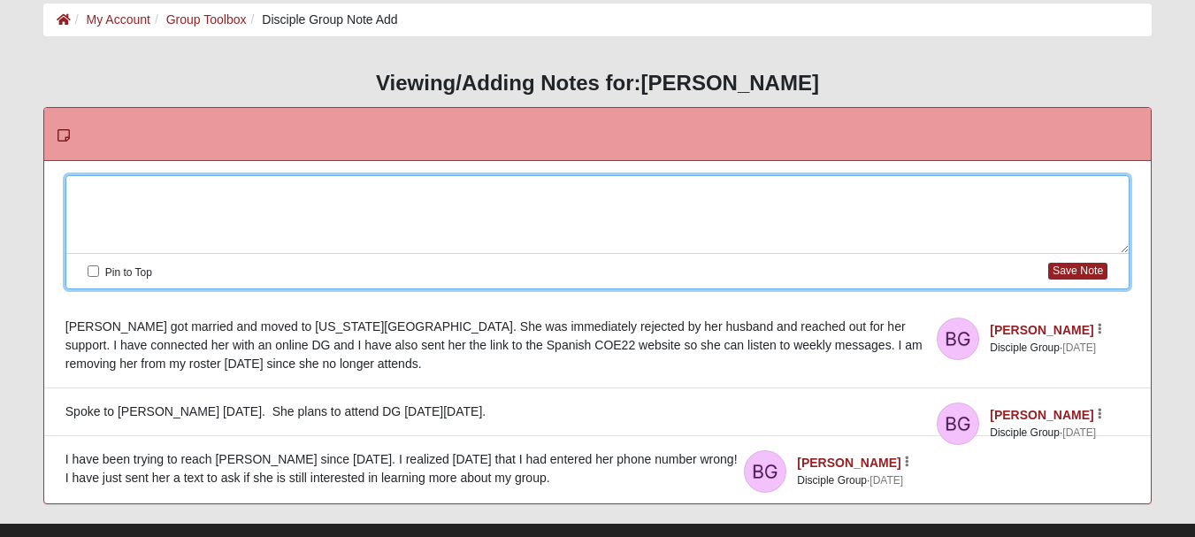
scroll to position [120, 0]
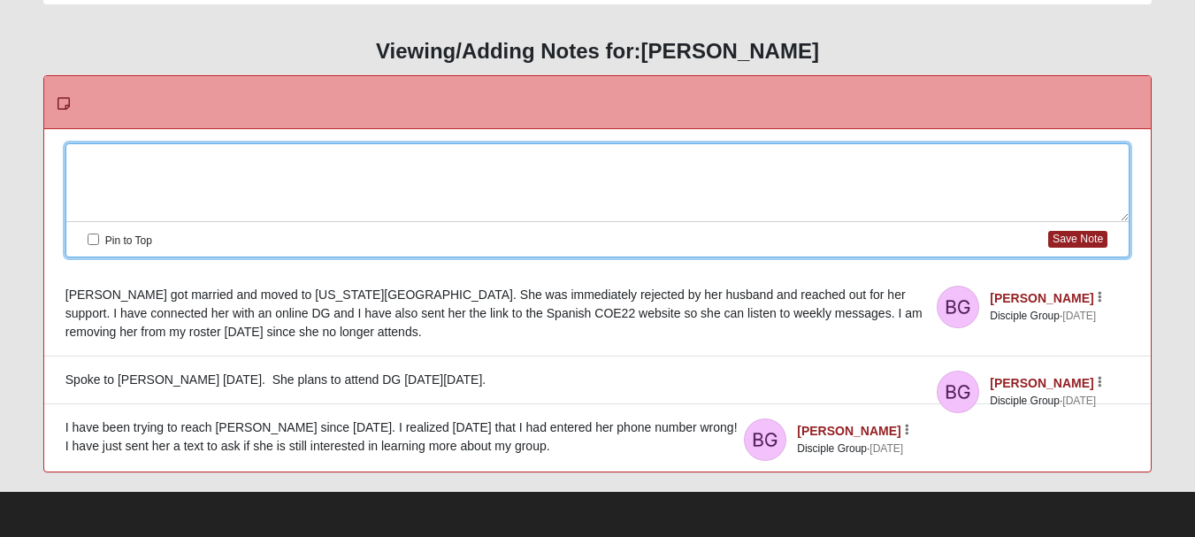
click at [151, 171] on div at bounding box center [597, 183] width 1063 height 78
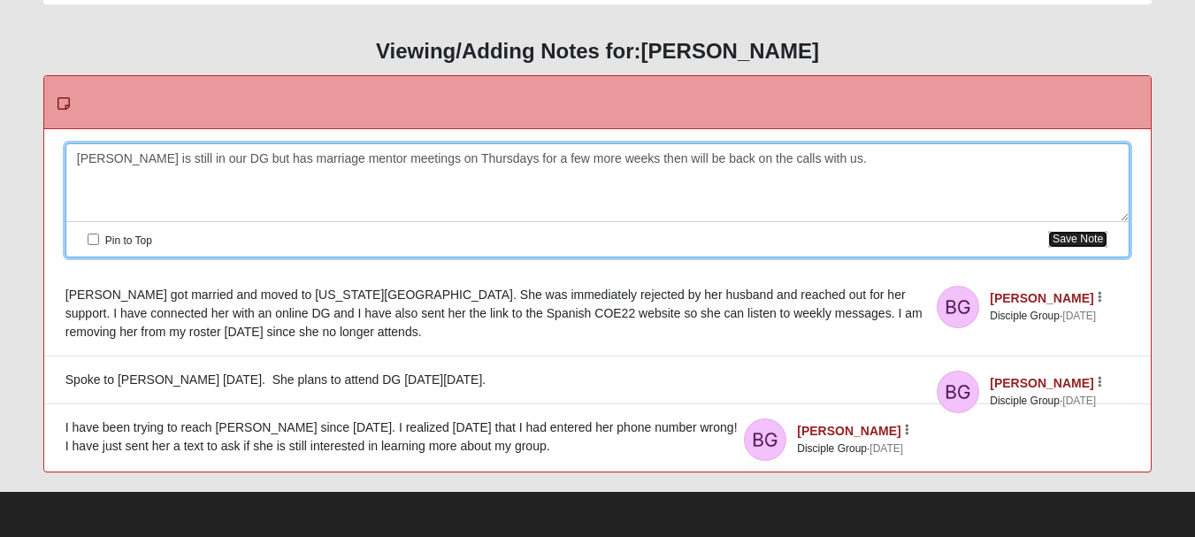
click at [1095, 239] on button "Save Note" at bounding box center [1077, 239] width 59 height 17
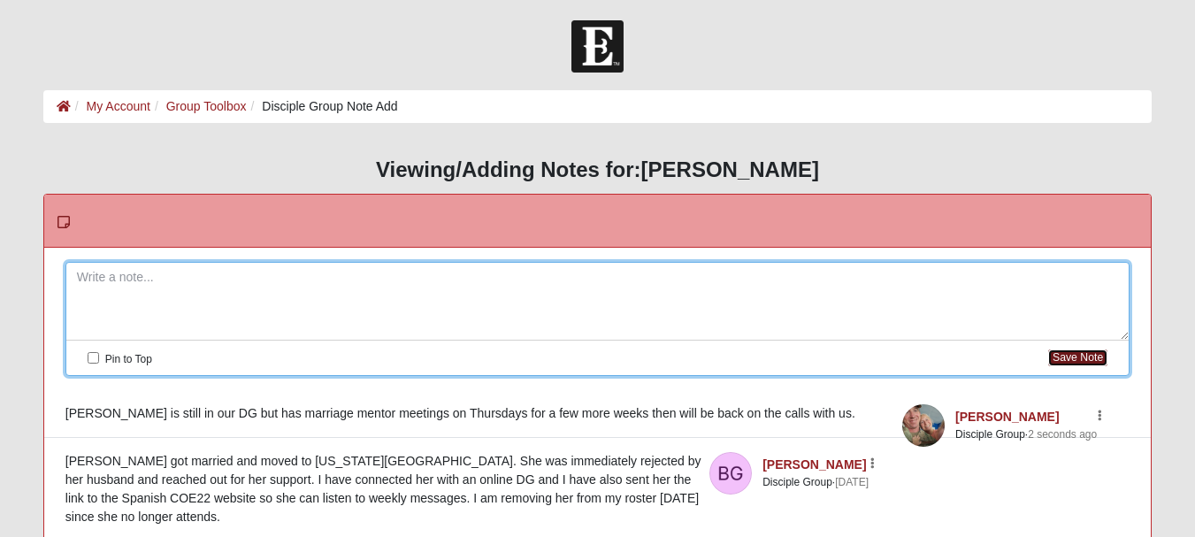
scroll to position [0, 0]
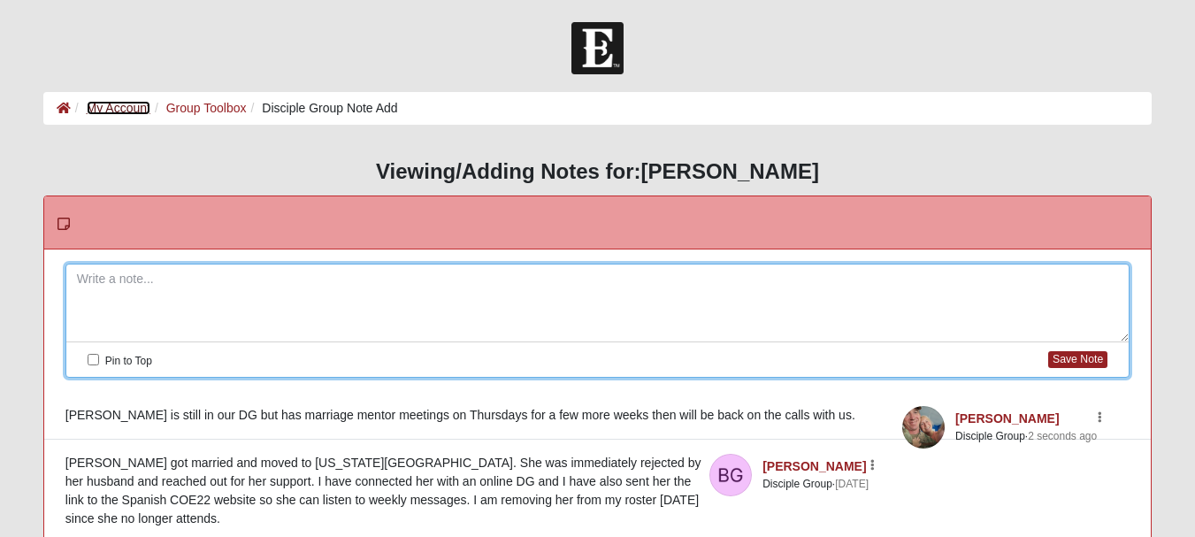
click at [134, 103] on link "My Account" at bounding box center [119, 108] width 64 height 14
